Goal: Task Accomplishment & Management: Manage account settings

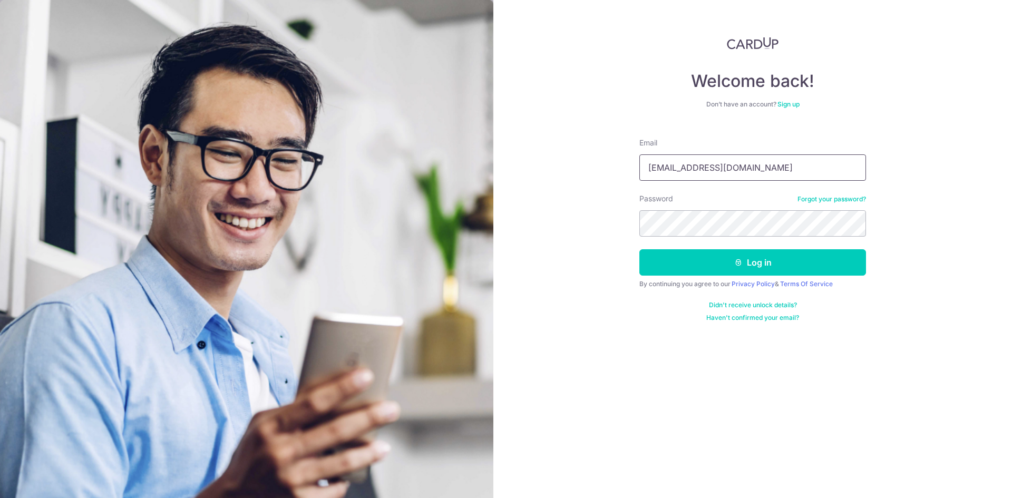
type input "[EMAIL_ADDRESS][DOMAIN_NAME]"
click at [710, 262] on button "Log in" at bounding box center [752, 262] width 227 height 26
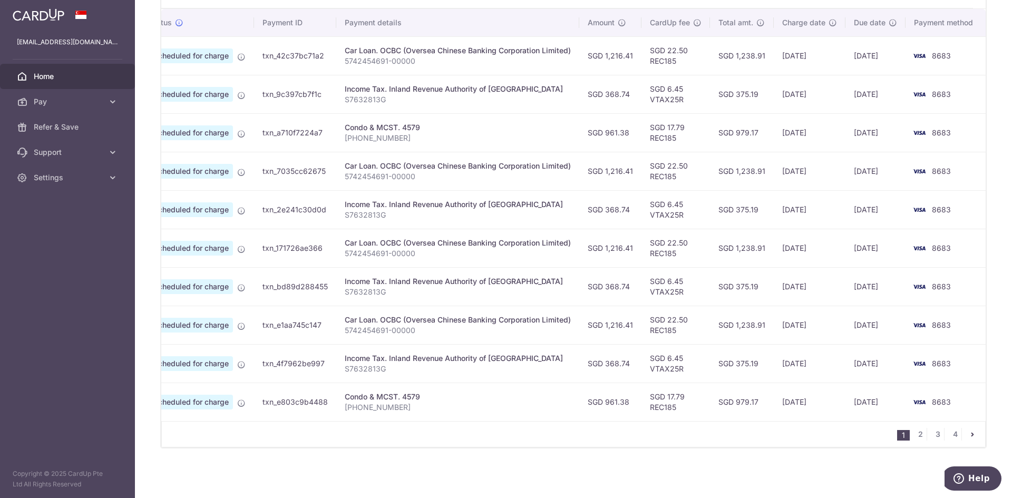
scroll to position [217, 0]
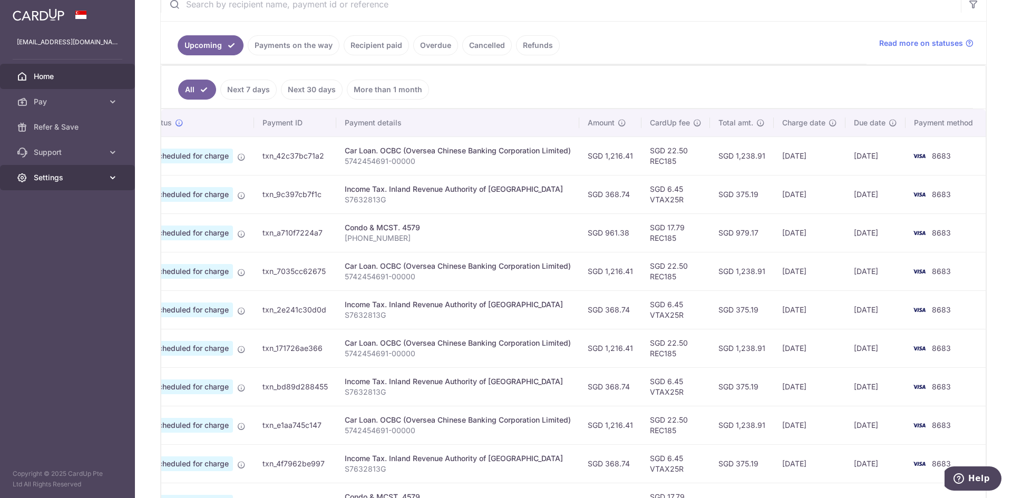
click at [118, 176] on link "Settings" at bounding box center [67, 177] width 135 height 25
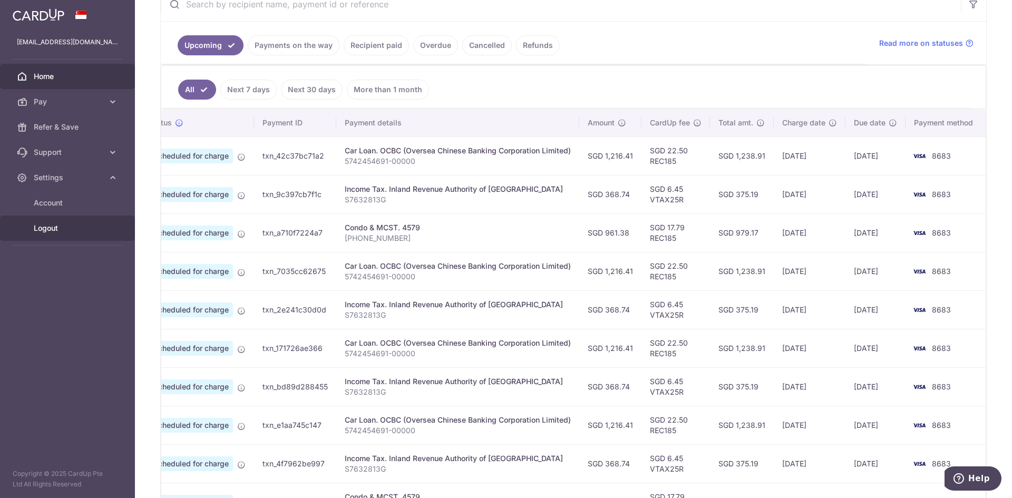
click at [45, 227] on span "Logout" at bounding box center [69, 228] width 70 height 11
